Goal: Information Seeking & Learning: Learn about a topic

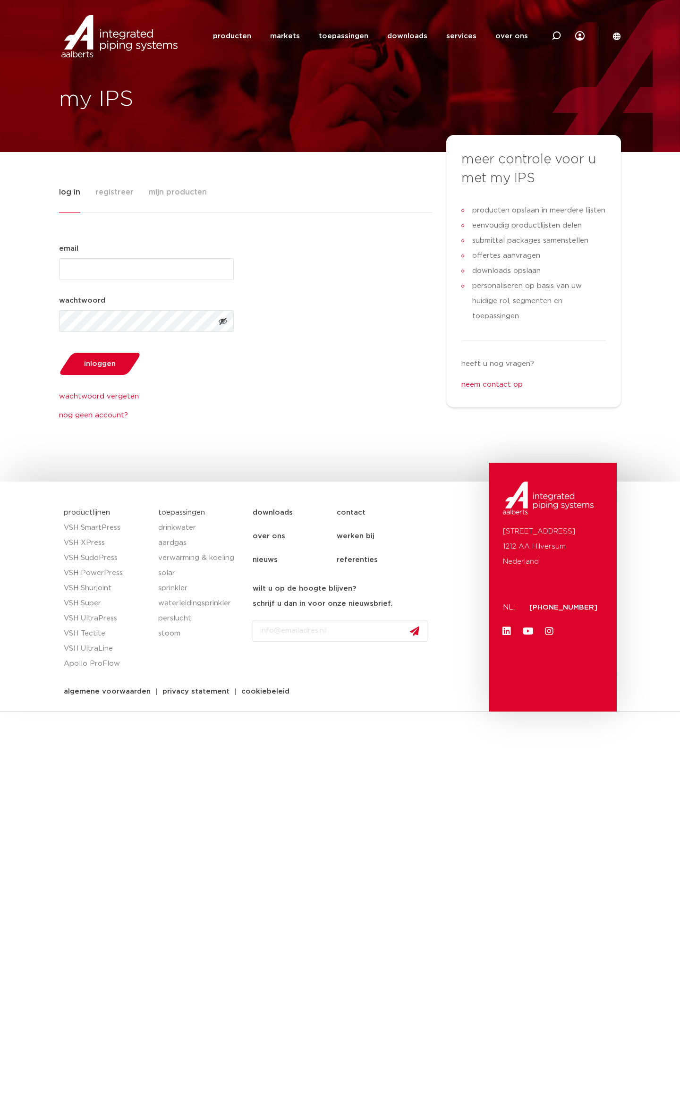
click at [168, 402] on div "wachtwoord vergeten nog geen account?" at bounding box center [146, 398] width 175 height 45
click at [233, 45] on link "producten" at bounding box center [232, 36] width 38 height 36
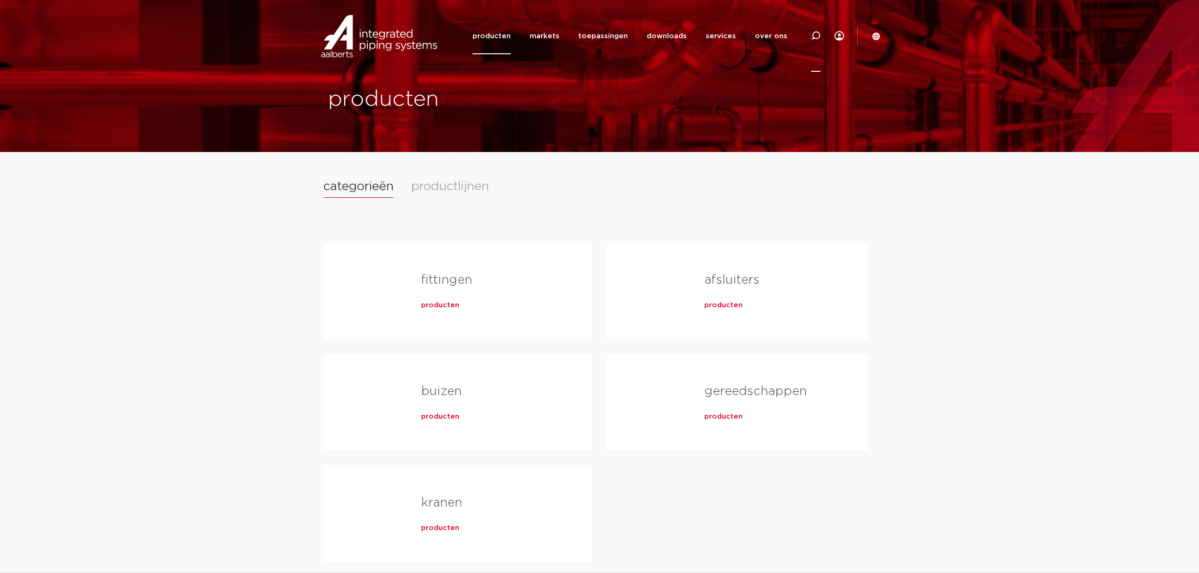
click at [668, 20] on icon at bounding box center [815, 35] width 11 height 11
click at [605, 20] on input "Zoeken" at bounding box center [673, 34] width 297 height 19
type input "sepp"
click button "Zoeken" at bounding box center [0, 0] width 0 height 0
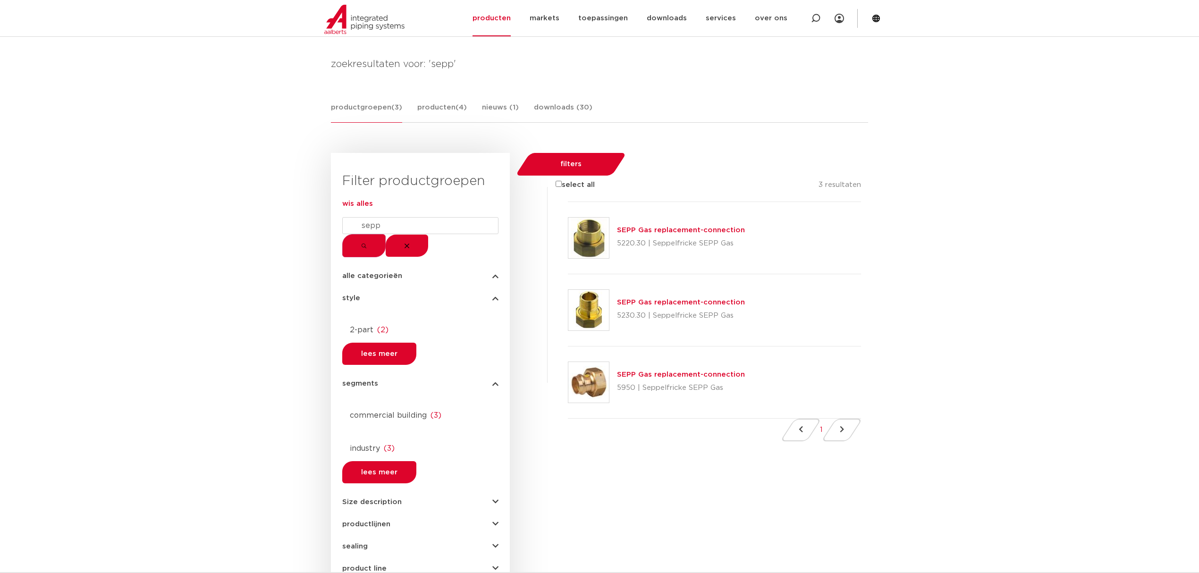
click at [386, 521] on span "productlijnen" at bounding box center [366, 524] width 48 height 7
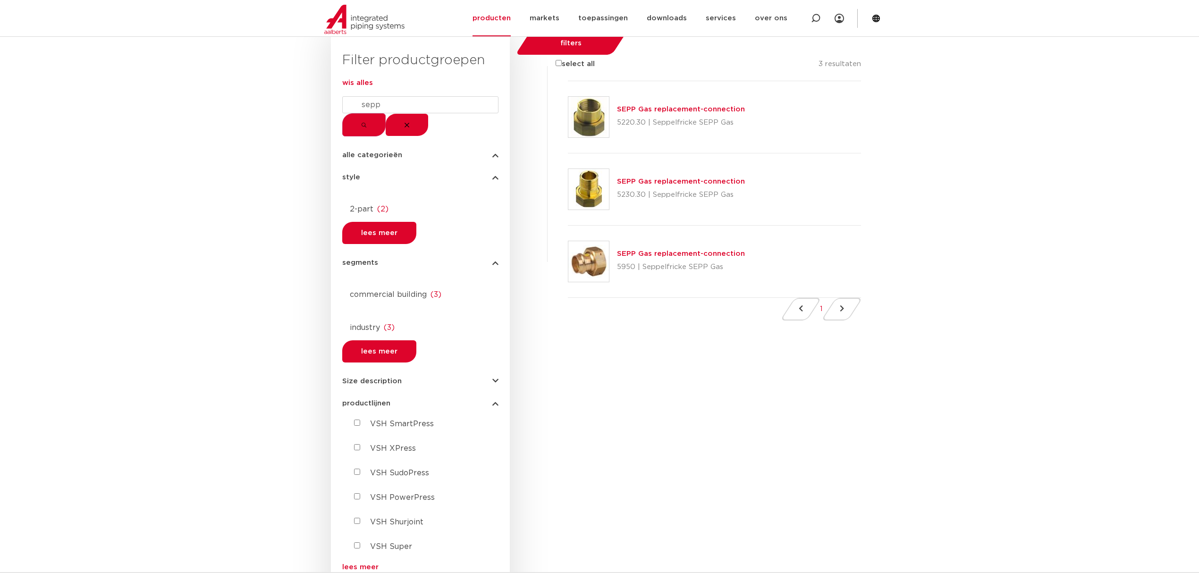
scroll to position [252, 0]
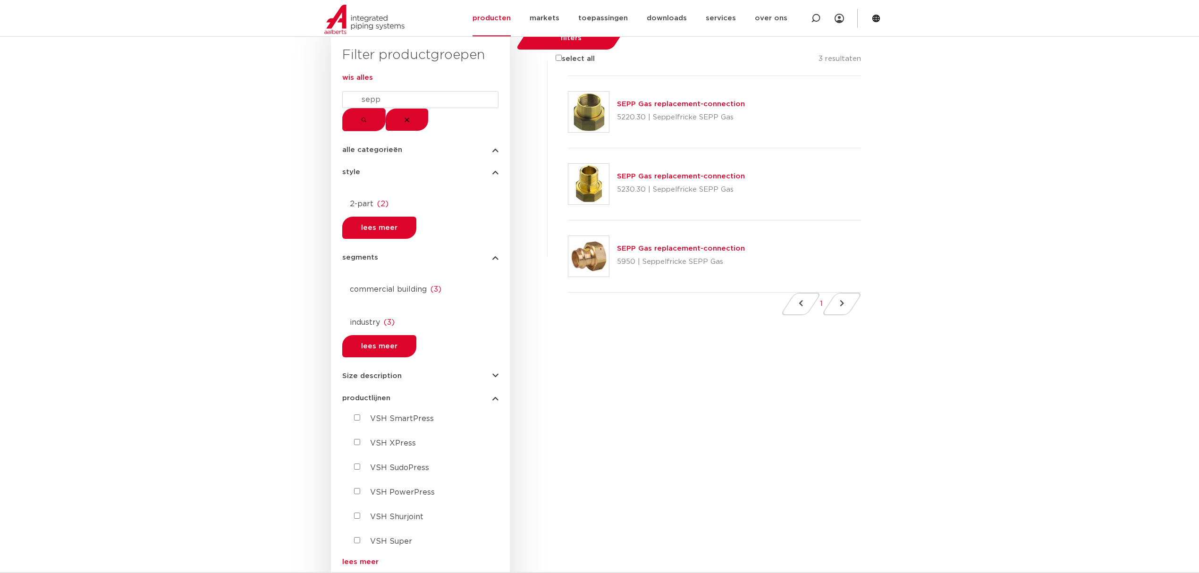
click at [363, 558] on link "lees meer" at bounding box center [420, 561] width 156 height 7
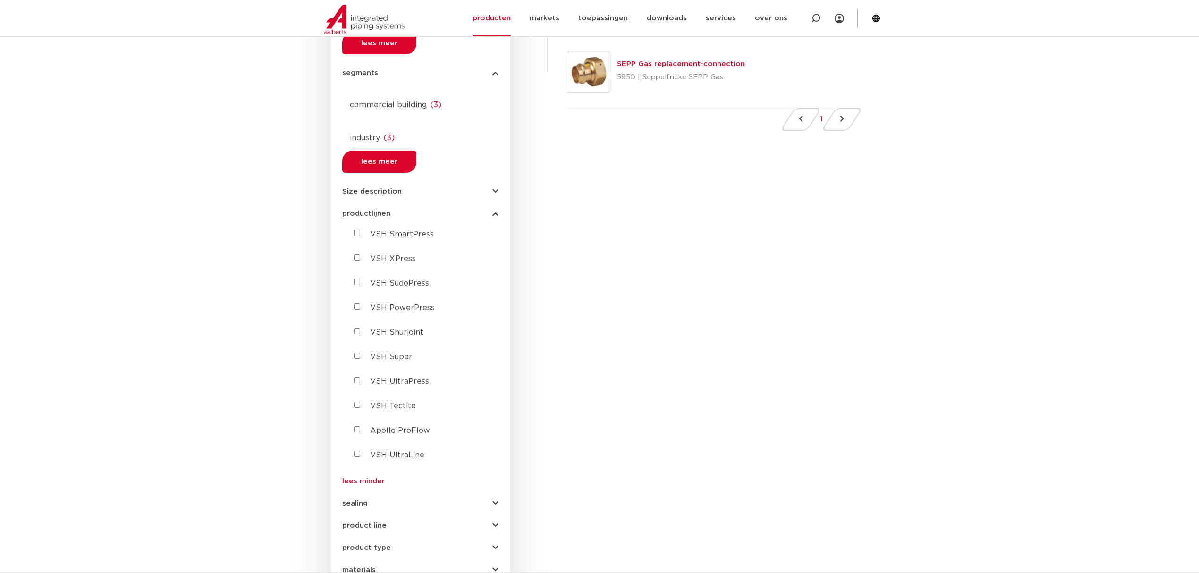
scroll to position [440, 0]
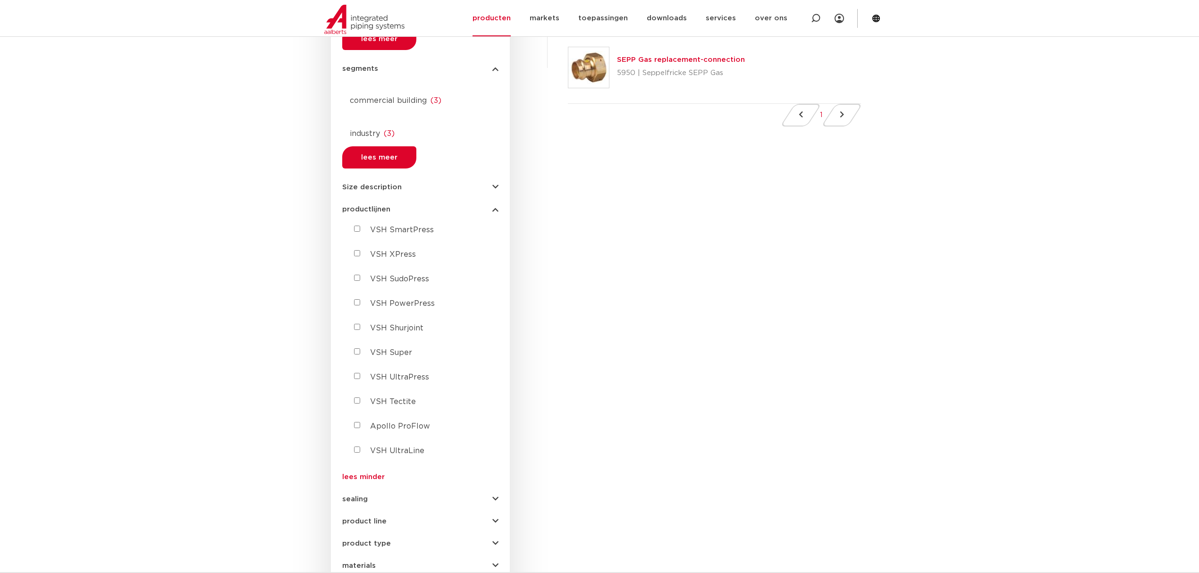
click at [359, 473] on link "lees minder" at bounding box center [420, 476] width 156 height 7
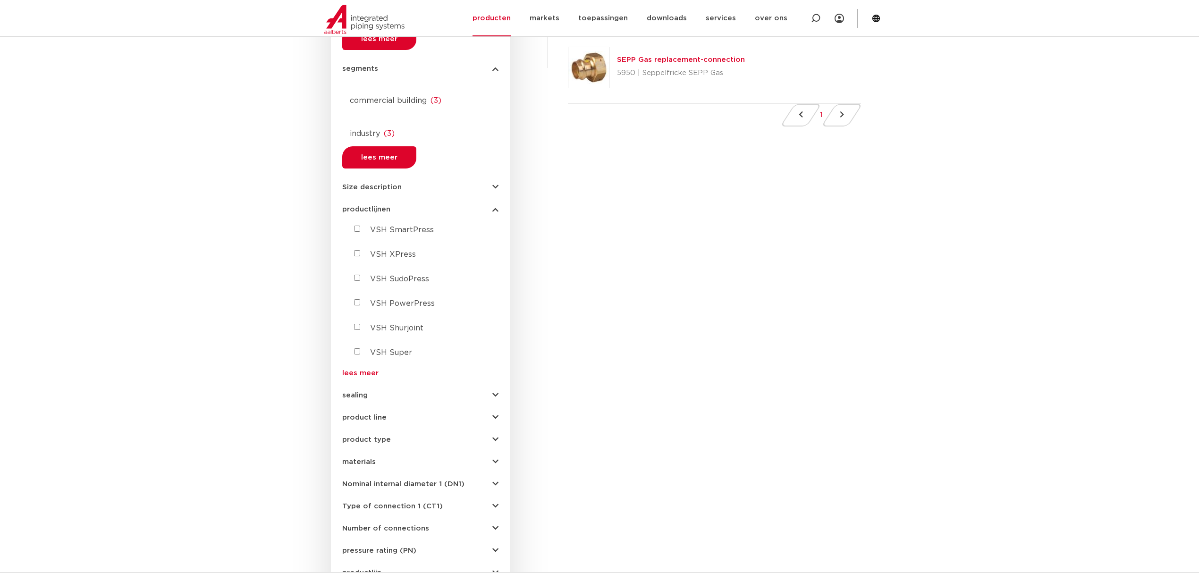
click at [359, 370] on link "lees meer" at bounding box center [420, 373] width 156 height 7
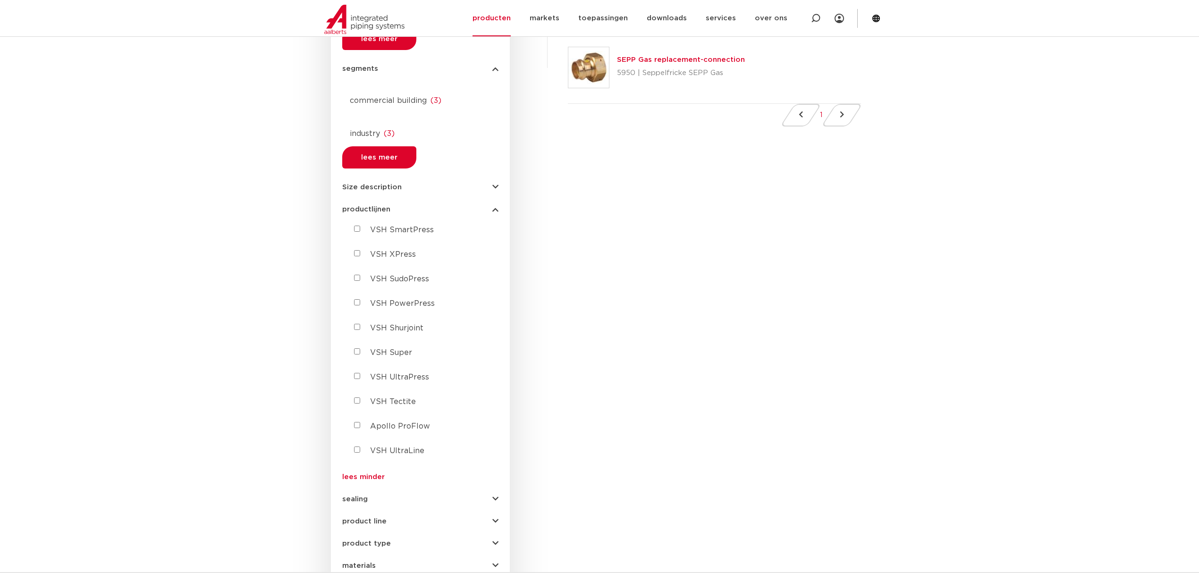
click at [393, 496] on button "sealing" at bounding box center [420, 499] width 156 height 7
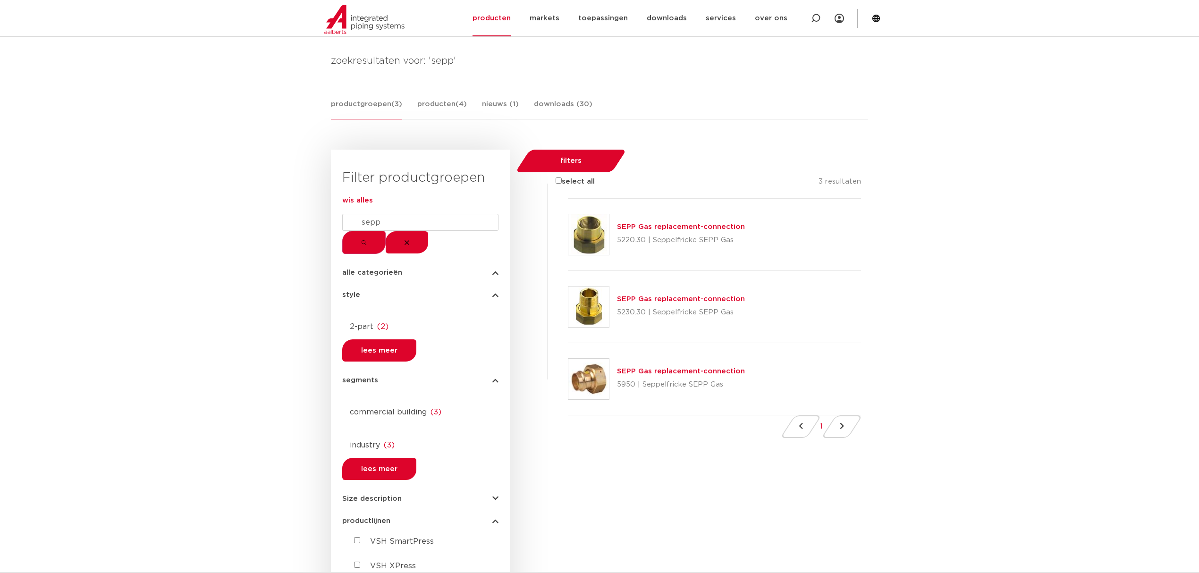
scroll to position [0, 0]
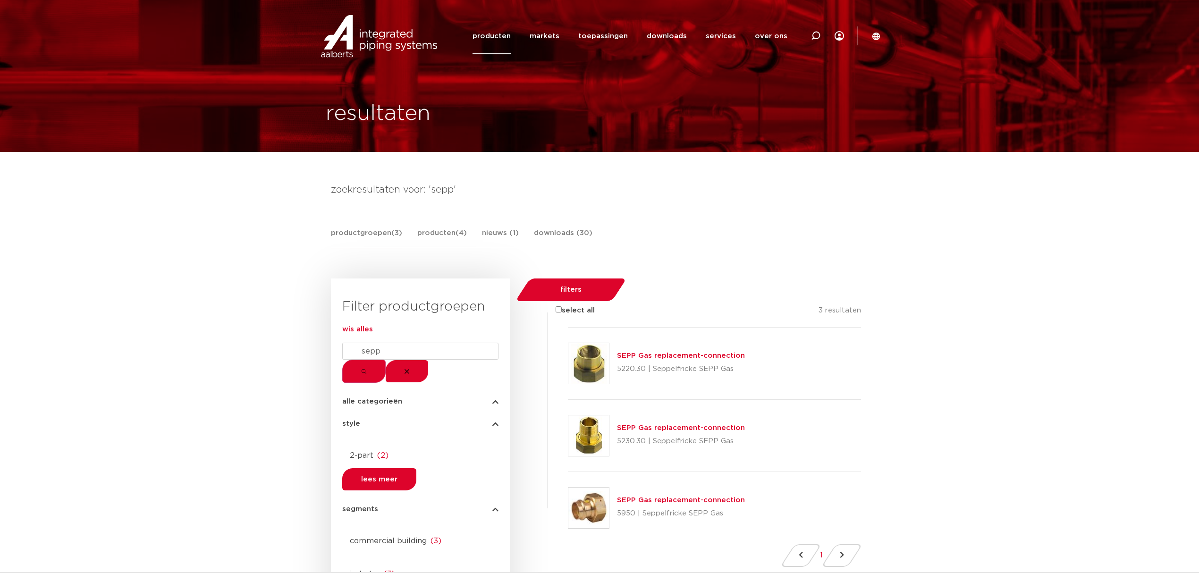
click at [819, 43] on div at bounding box center [815, 36] width 9 height 72
type input "kraan"
click button "Zoeken" at bounding box center [0, 0] width 0 height 0
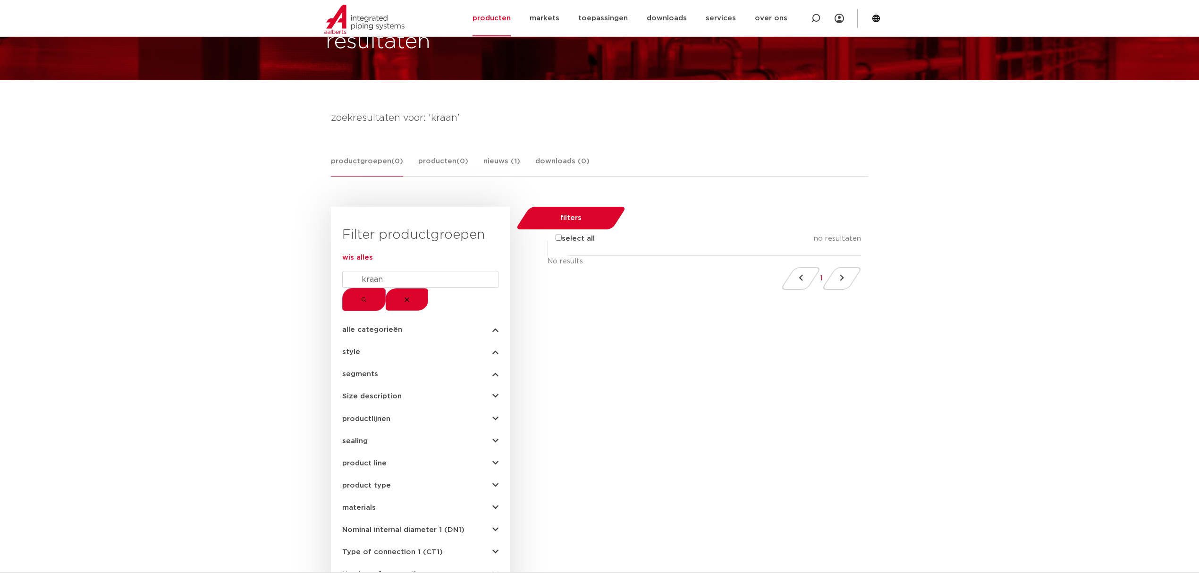
scroll to position [63, 0]
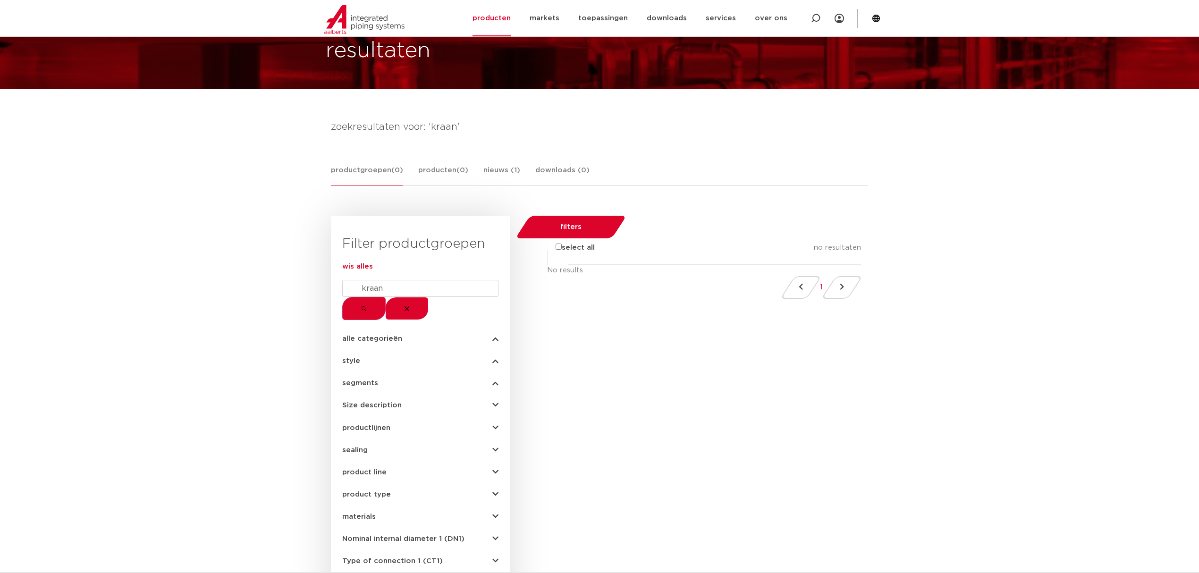
click at [462, 313] on form "kraan" at bounding box center [420, 300] width 156 height 40
click at [405, 313] on form "kraan" at bounding box center [420, 300] width 156 height 40
click at [382, 342] on div "alle categorieën fittingen afsluiters buizen gereedschappen kranen" at bounding box center [420, 335] width 156 height 15
click at [382, 342] on span "alle categorieën" at bounding box center [372, 338] width 60 height 7
click at [372, 500] on span "kranen" at bounding box center [363, 504] width 26 height 8
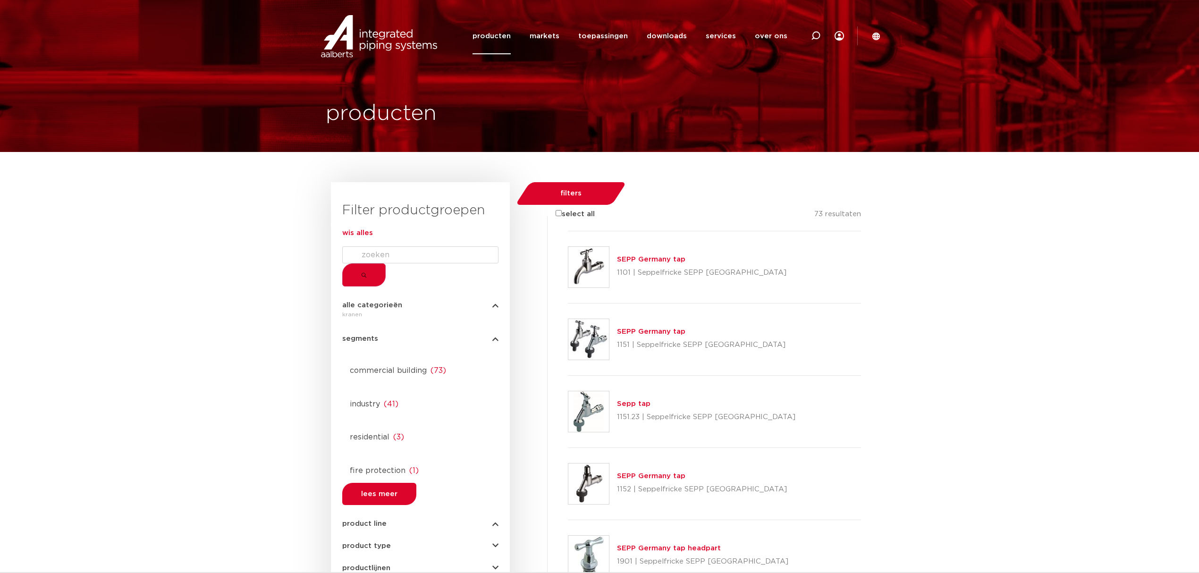
click at [568, 231] on div at bounding box center [568, 231] width 0 height 0
click at [568, 304] on div at bounding box center [568, 304] width 0 height 0
click at [568, 231] on div at bounding box center [568, 231] width 0 height 0
click at [408, 263] on input "Search" at bounding box center [420, 254] width 156 height 17
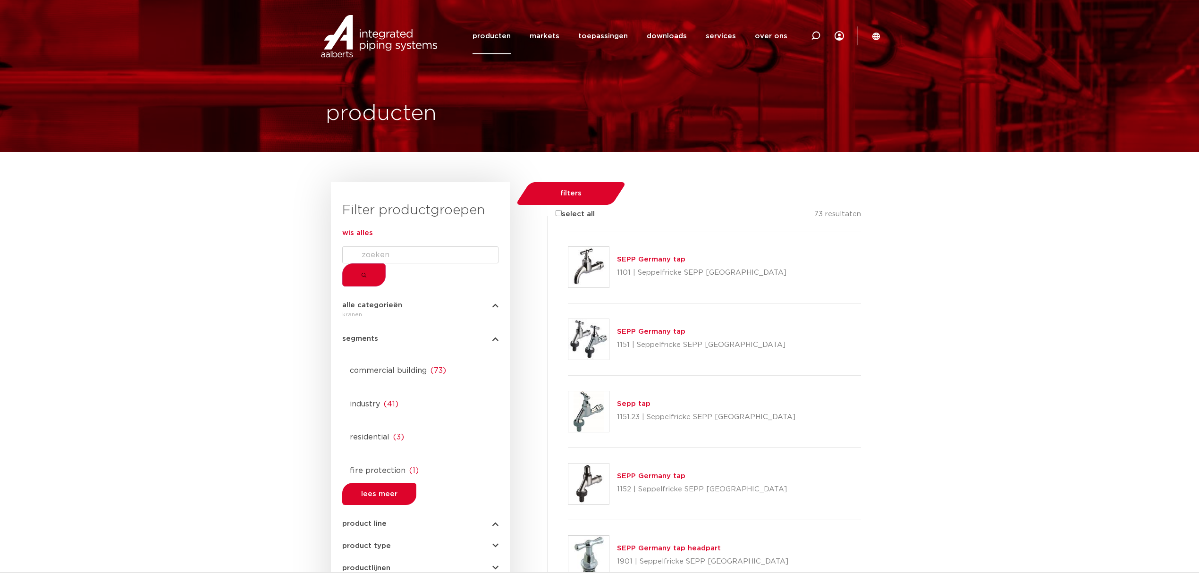
click at [556, 210] on input "select all" at bounding box center [559, 213] width 6 height 6
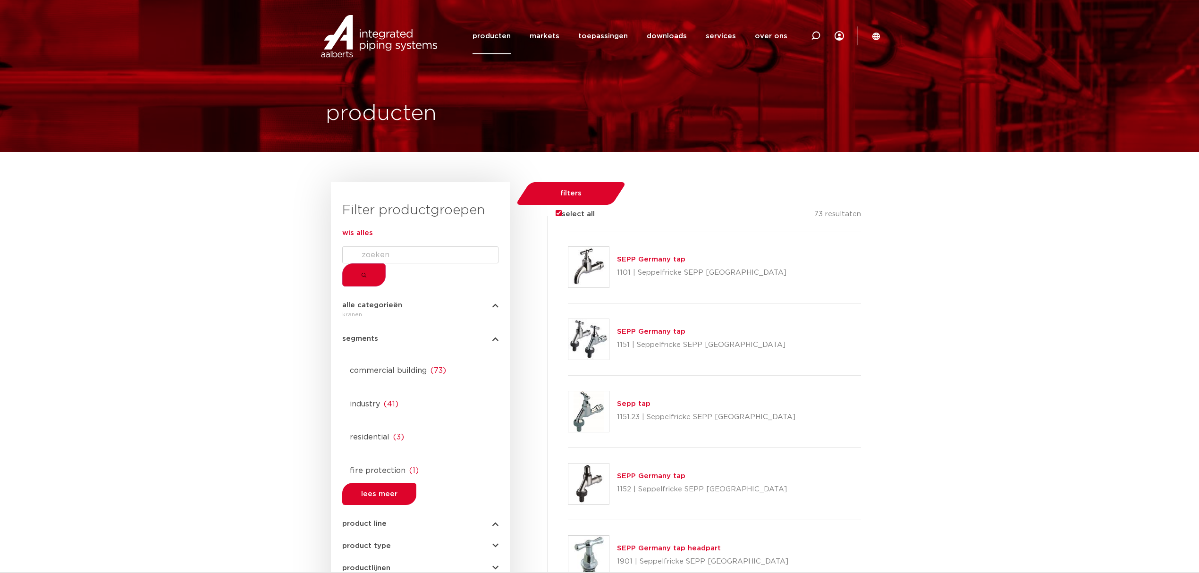
click at [705, 448] on div "SEPP [GEOGRAPHIC_DATA] tap 1152 | Seppelfricke SEPP [GEOGRAPHIC_DATA]" at bounding box center [714, 484] width 293 height 72
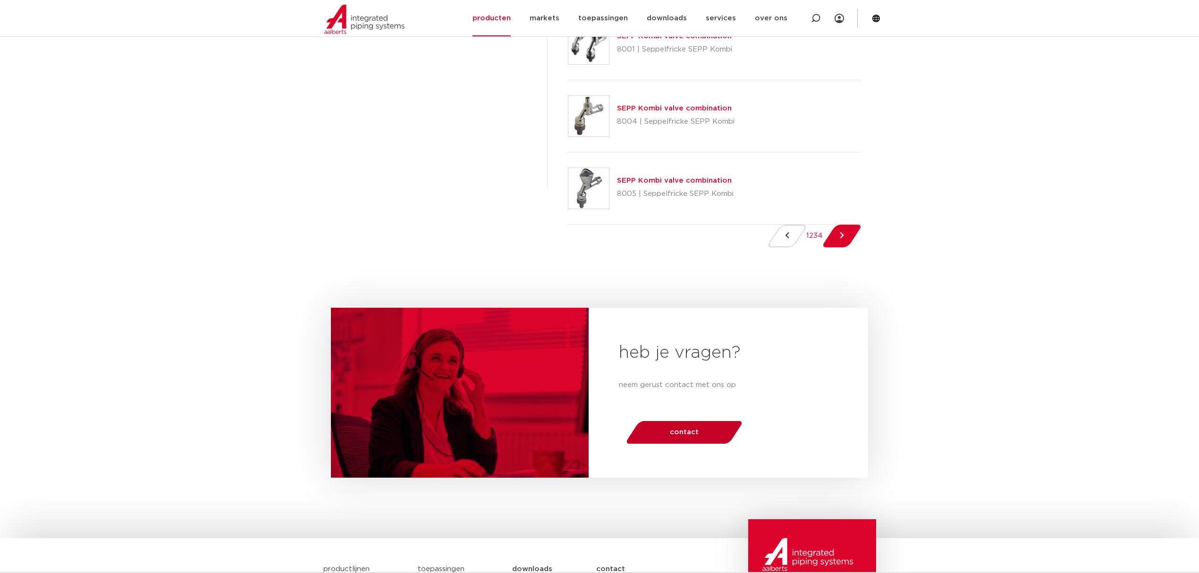
scroll to position [1511, 0]
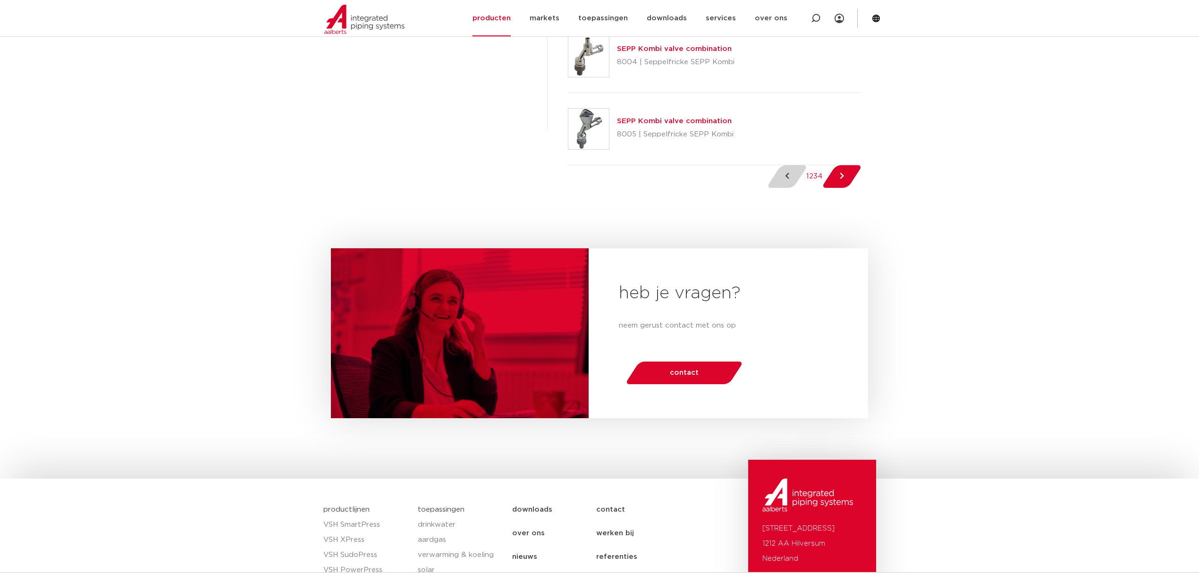
click at [781, 182] on span "Previous Page" at bounding box center [787, 176] width 27 height 23
click at [803, 188] on ul "1 2 3 4" at bounding box center [814, 176] width 93 height 23
click at [801, 187] on ul "1 2 3 4" at bounding box center [814, 176] width 93 height 23
click at [809, 180] on link "2" at bounding box center [811, 176] width 4 height 7
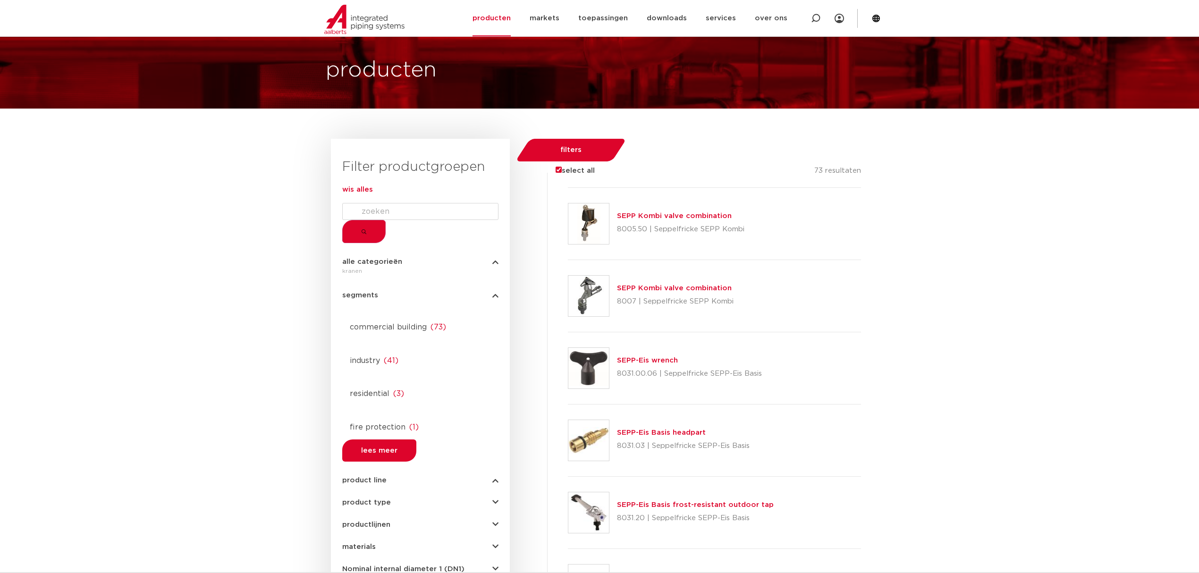
scroll to position [63, 0]
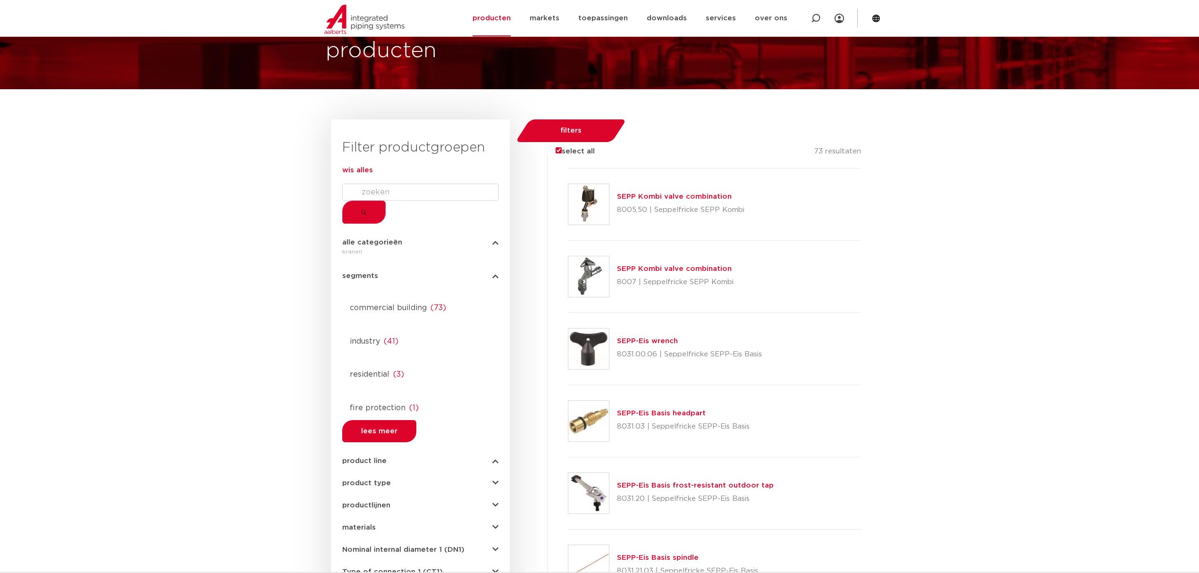
click at [568, 169] on div at bounding box center [568, 169] width 0 height 0
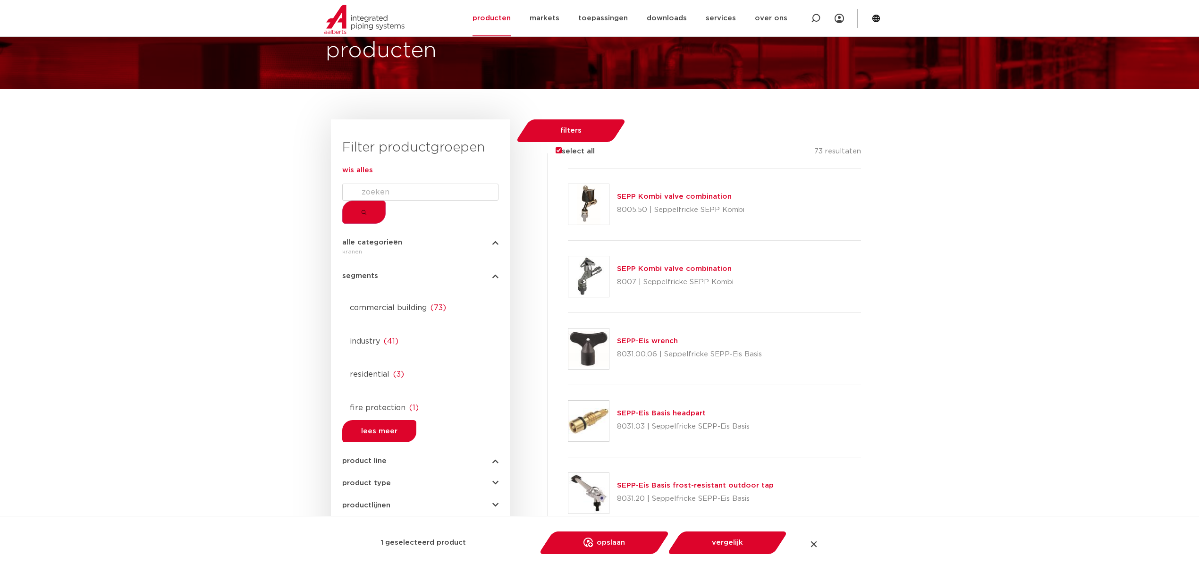
click at [568, 169] on div at bounding box center [568, 169] width 0 height 0
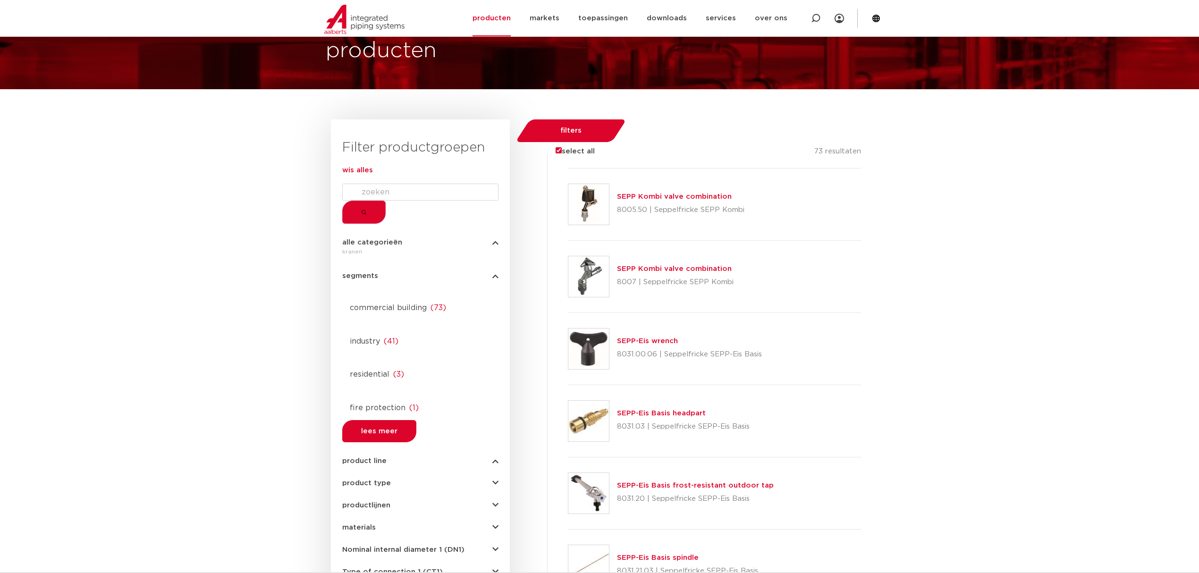
click at [556, 147] on input "select all" at bounding box center [559, 150] width 6 height 6
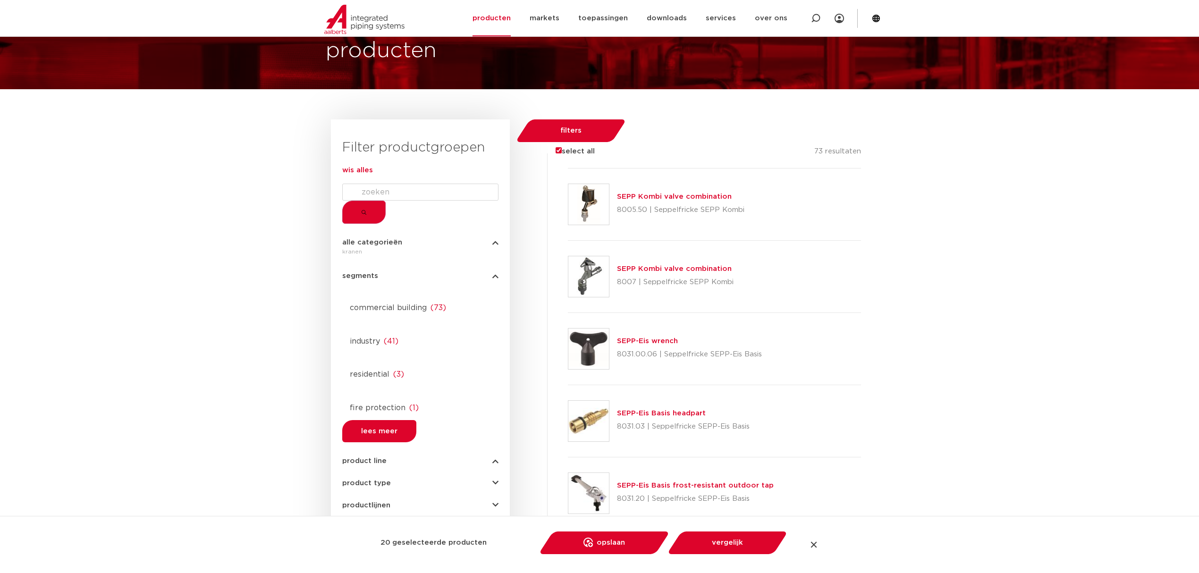
click at [556, 147] on input "select all" at bounding box center [559, 150] width 6 height 6
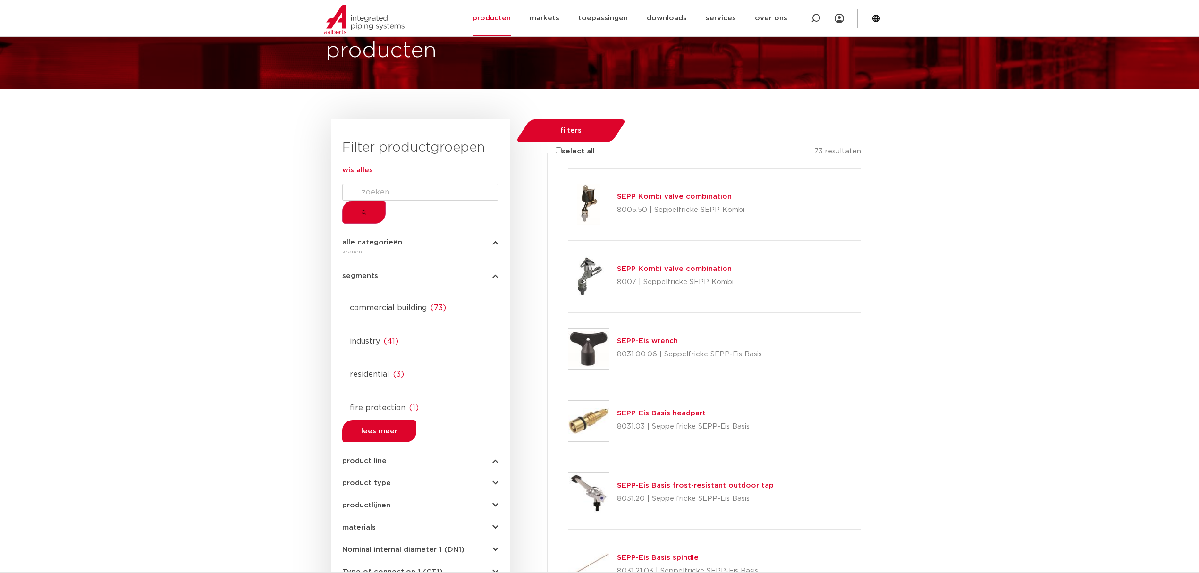
click at [556, 147] on input "select all" at bounding box center [559, 150] width 6 height 6
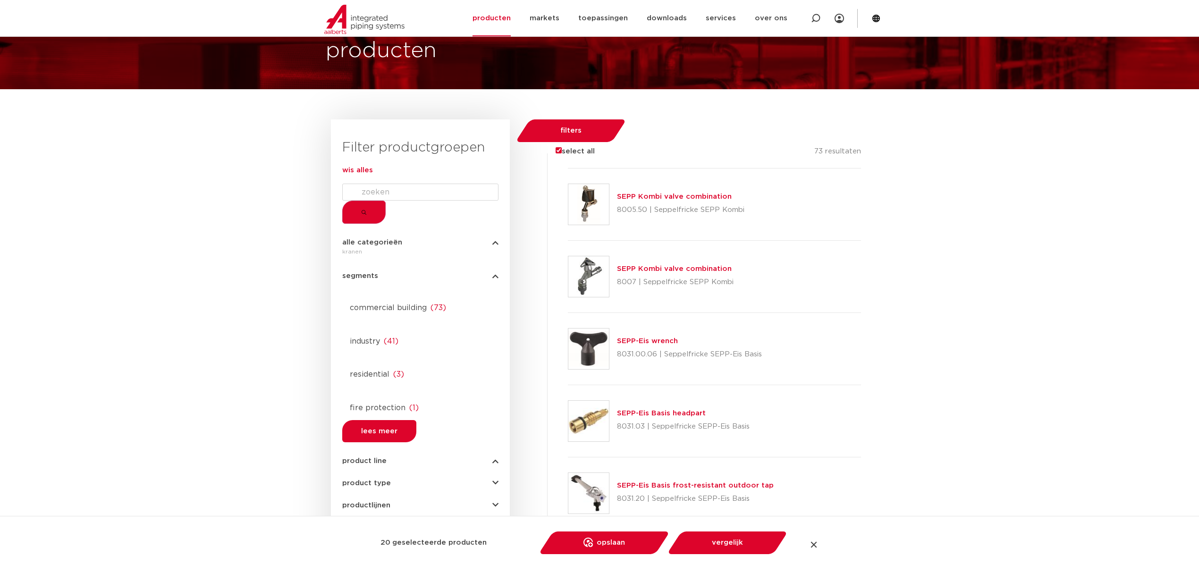
click at [556, 147] on input "select all" at bounding box center [559, 150] width 6 height 6
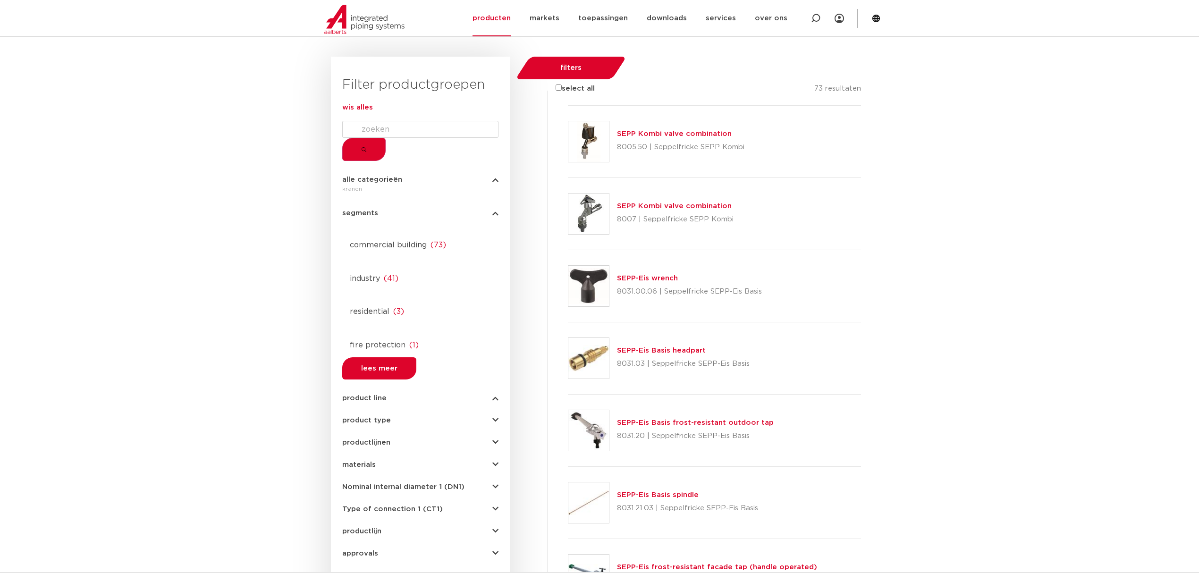
scroll to position [0, 0]
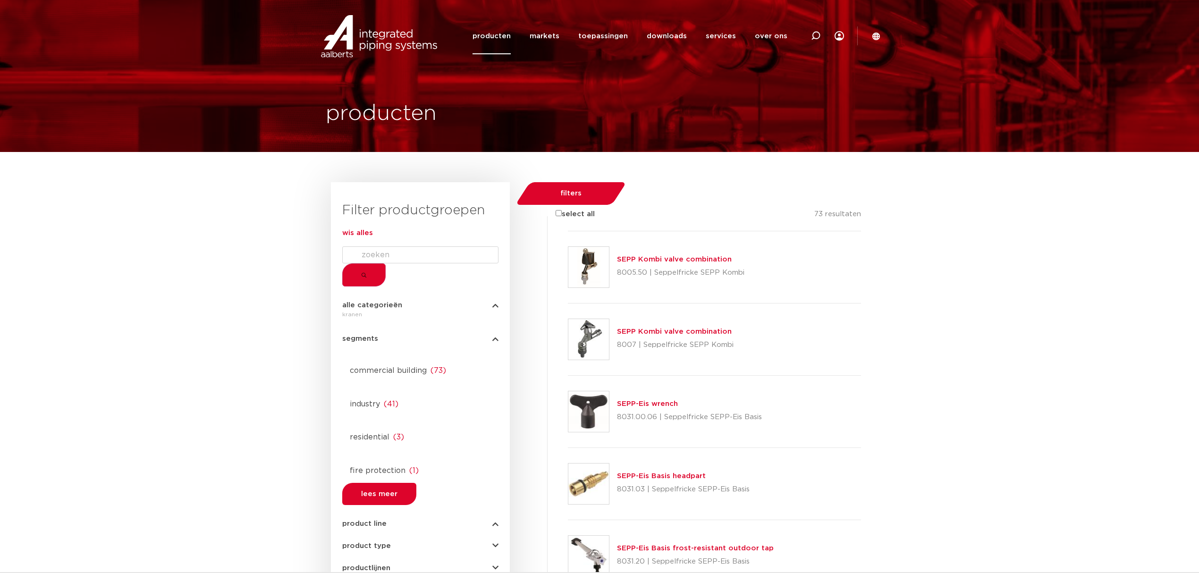
click at [556, 210] on input "select all" at bounding box center [559, 213] width 6 height 6
checkbox input "true"
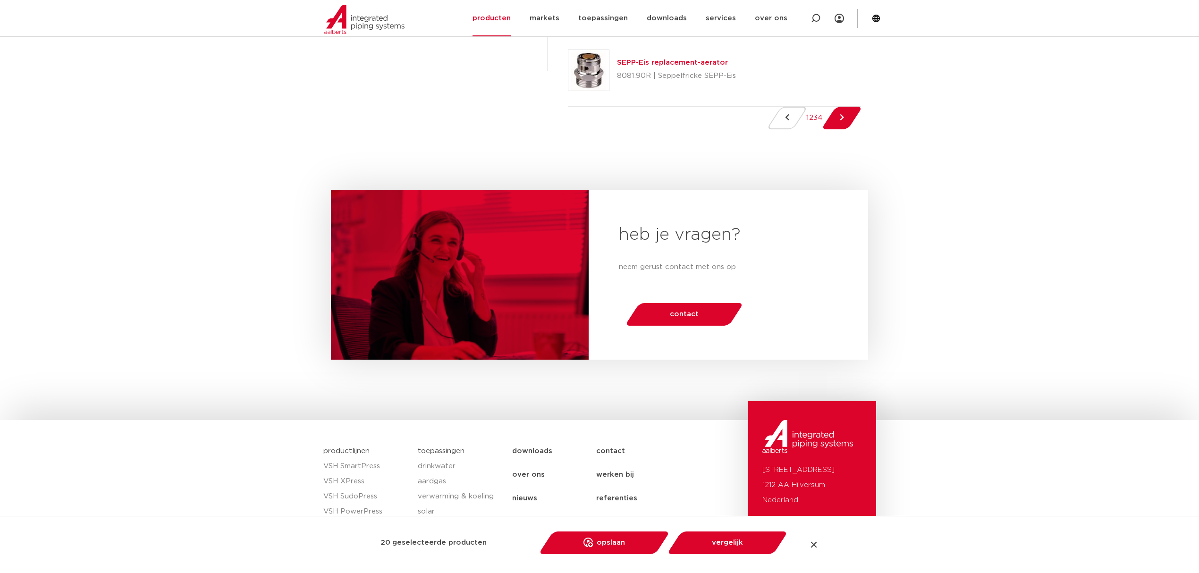
scroll to position [1447, 0]
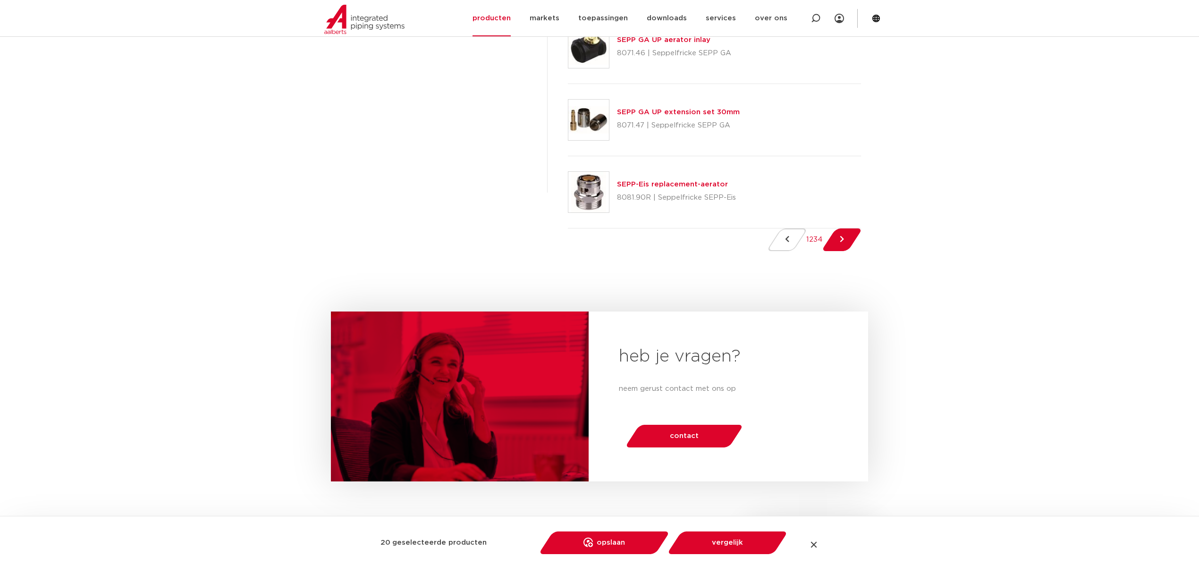
click at [806, 243] on link "1" at bounding box center [807, 239] width 3 height 7
click at [809, 243] on link "2" at bounding box center [811, 239] width 4 height 7
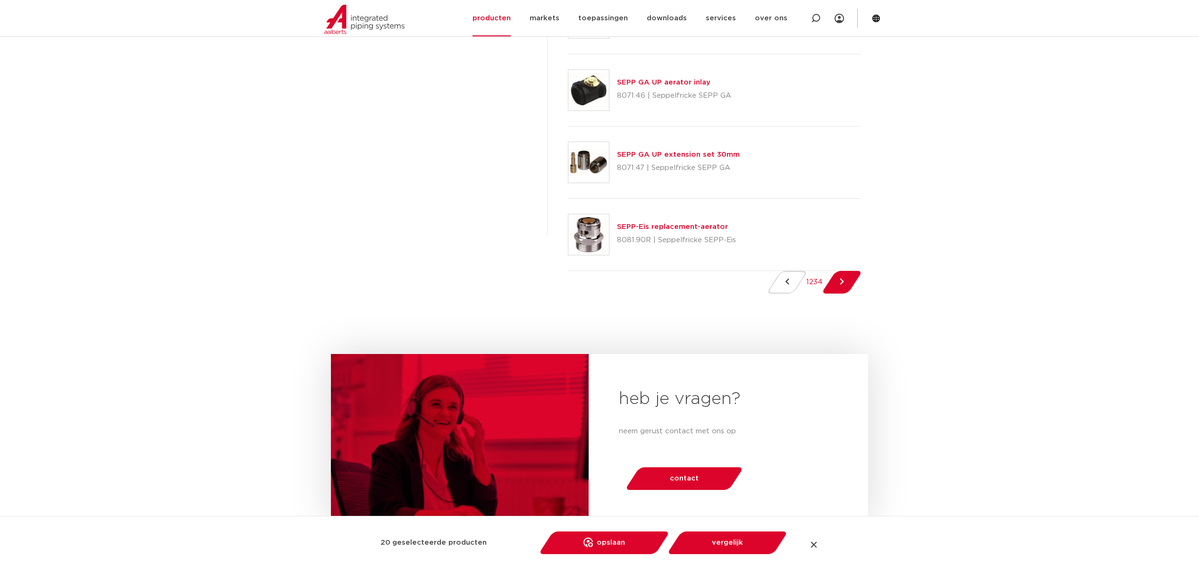
scroll to position [1385, 0]
